Goal: Navigation & Orientation: Find specific page/section

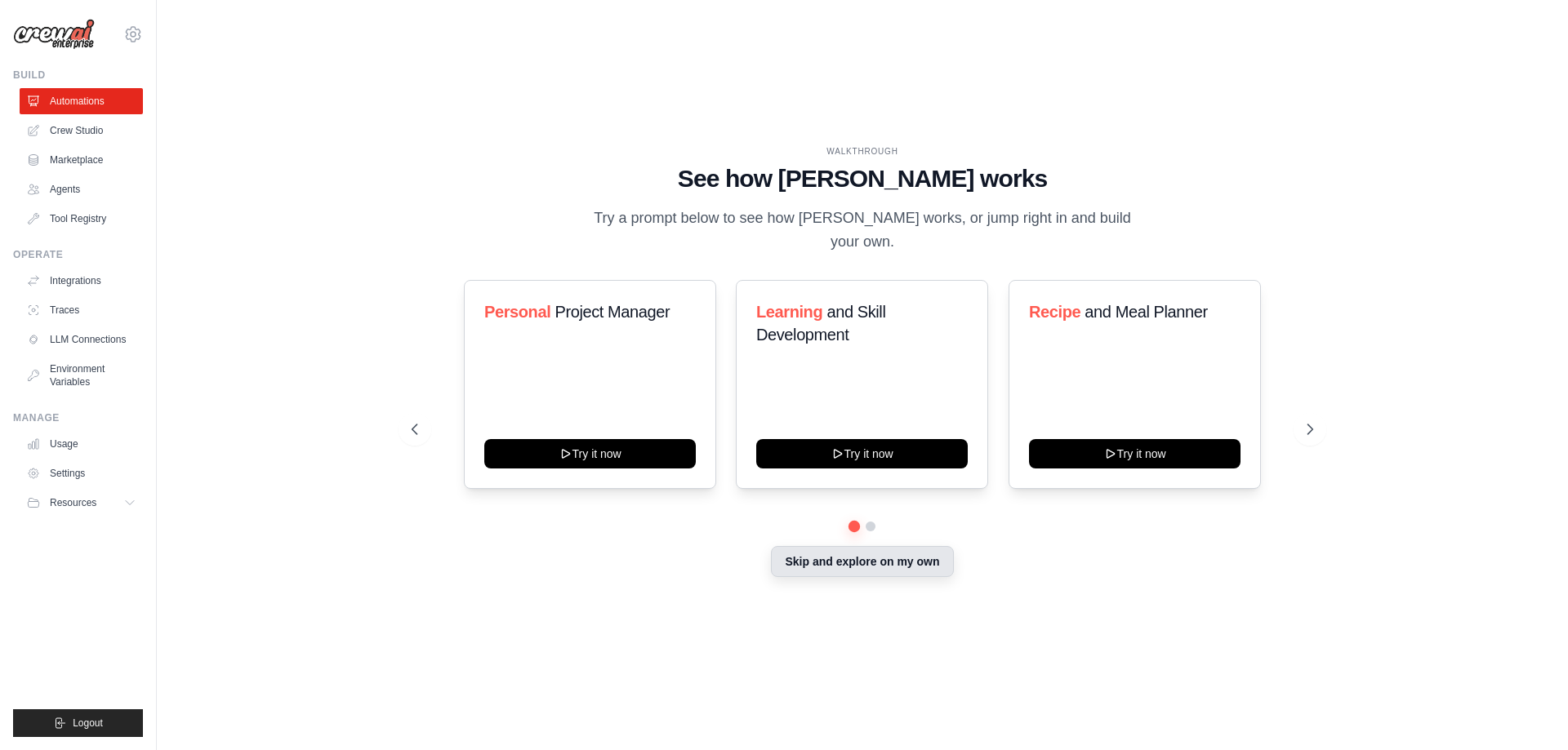
click at [915, 564] on button "Skip and explore on my own" at bounding box center [862, 562] width 182 height 31
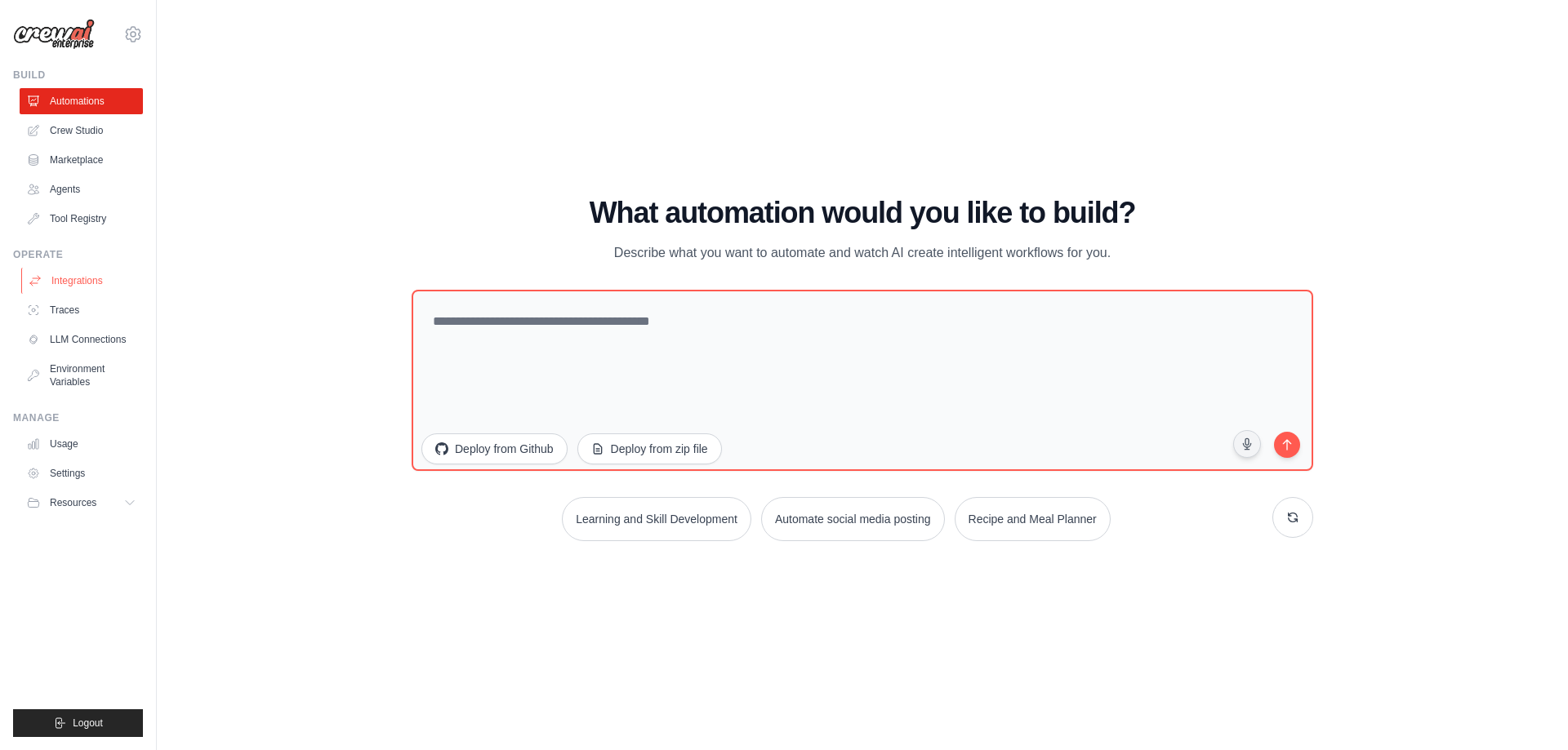
click at [95, 277] on link "Integrations" at bounding box center [83, 281] width 123 height 26
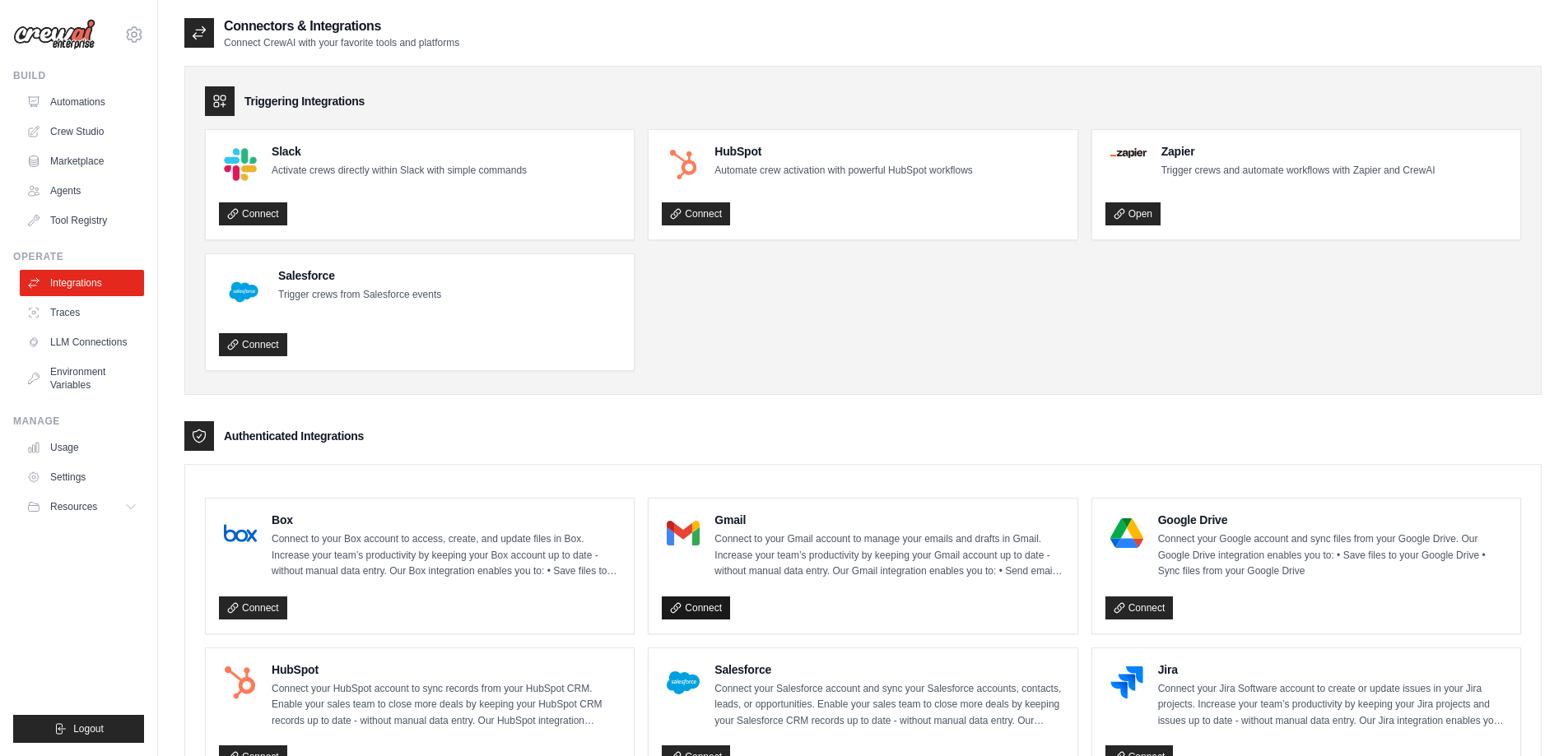
click at [724, 605] on link "Connect" at bounding box center [696, 608] width 68 height 23
